Goal: Task Accomplishment & Management: Use online tool/utility

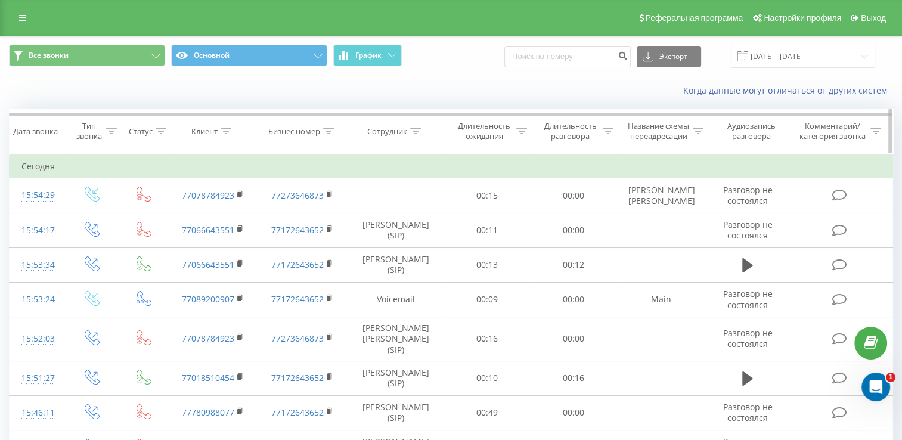
click at [421, 135] on div "Сотрудник" at bounding box center [395, 131] width 97 height 10
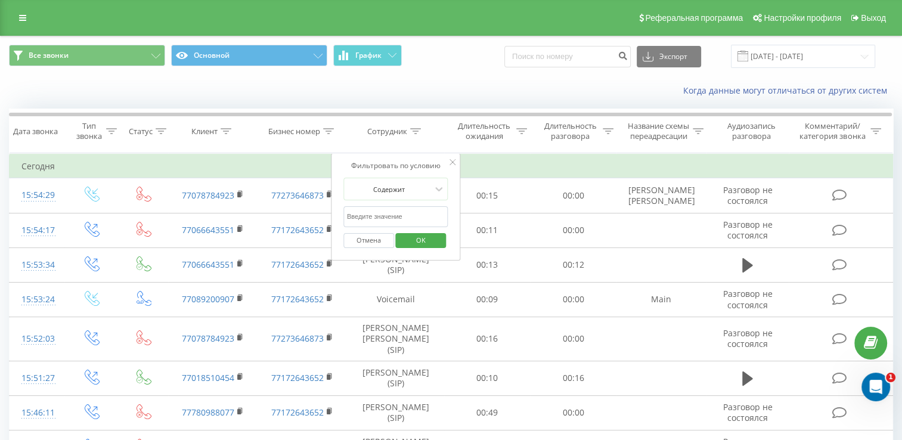
click at [425, 225] on input "text" at bounding box center [395, 216] width 105 height 21
type input "кононенко"
click at [412, 249] on span "OK" at bounding box center [420, 240] width 33 height 18
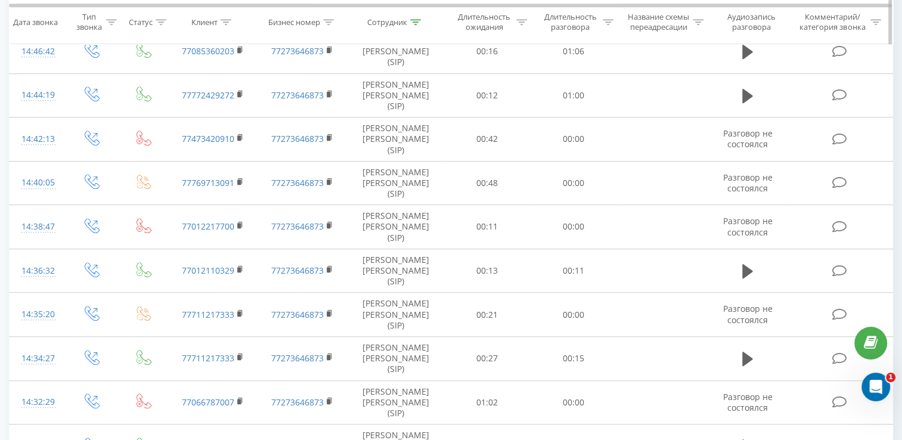
scroll to position [537, 0]
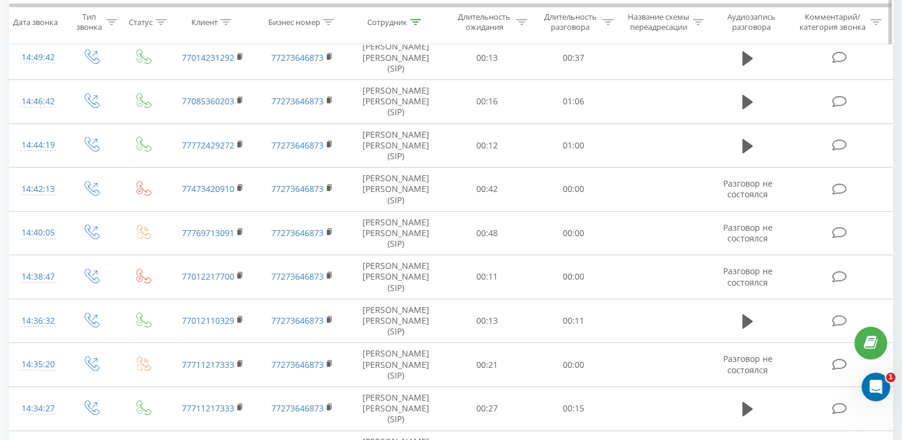
click at [164, 25] on icon at bounding box center [161, 22] width 11 height 6
click at [188, 111] on icon at bounding box center [187, 109] width 7 height 4
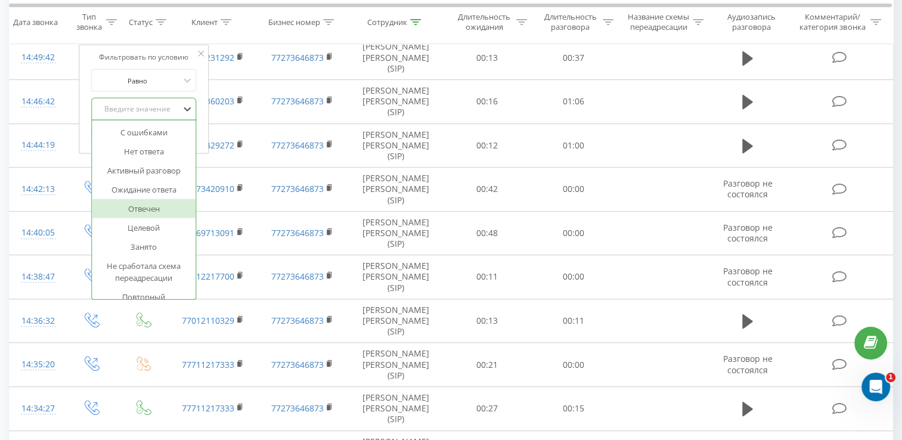
click at [148, 218] on div "Отвечен" at bounding box center [144, 208] width 104 height 19
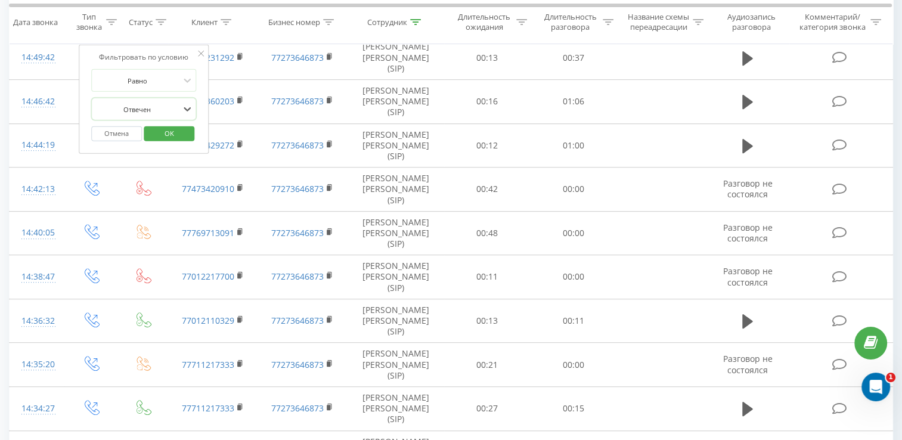
click at [179, 141] on span "OK" at bounding box center [169, 133] width 33 height 18
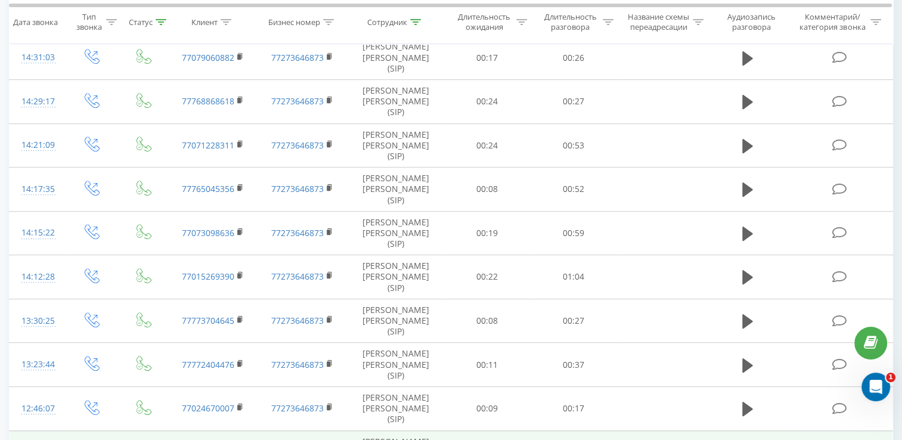
scroll to position [552, 0]
